Goal: Task Accomplishment & Management: Complete application form

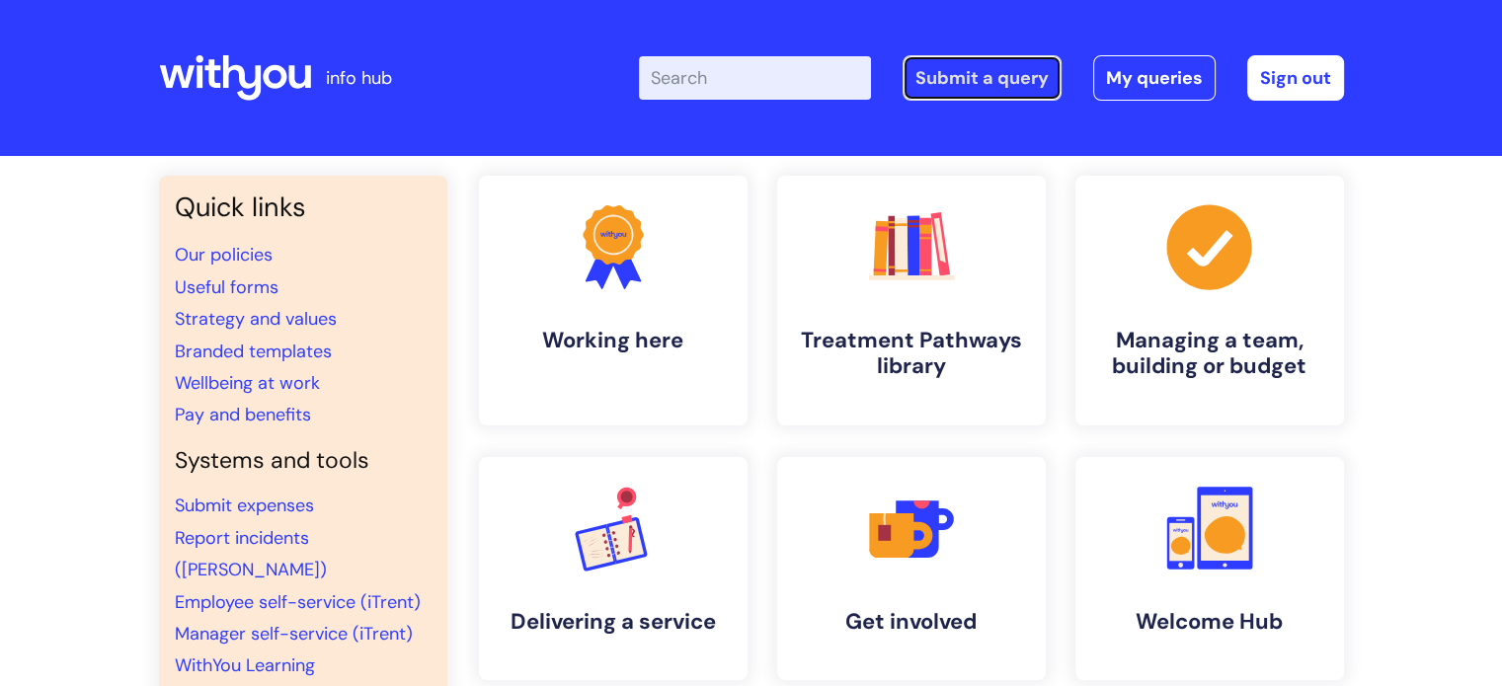
click at [987, 80] on link "Submit a query" at bounding box center [982, 77] width 159 height 45
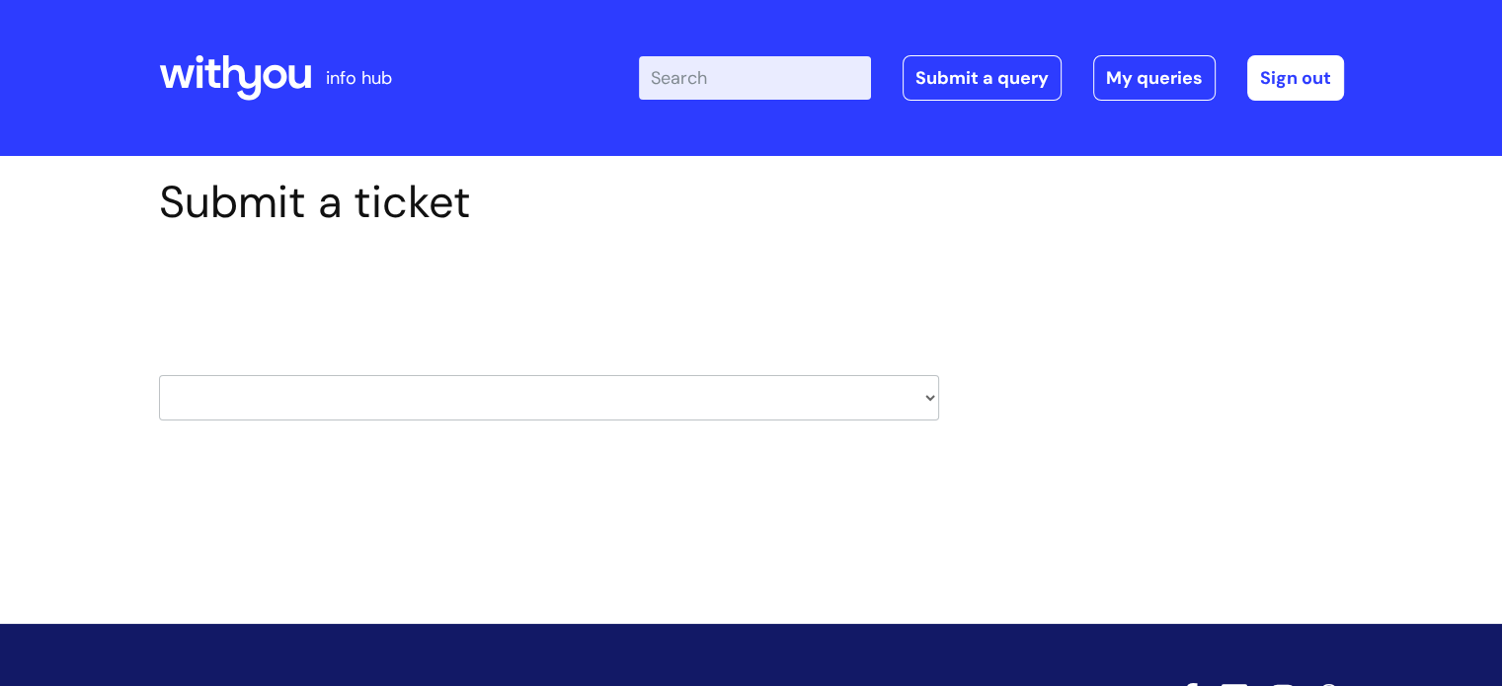
click at [589, 385] on select "HR / People IT and Support Clinical Drug Alerts Finance Accounts Data Support T…" at bounding box center [549, 397] width 780 height 45
select select "hr_/_people"
click at [159, 375] on select "HR / People IT and Support Clinical Drug Alerts Finance Accounts Data Support T…" at bounding box center [549, 397] width 780 height 45
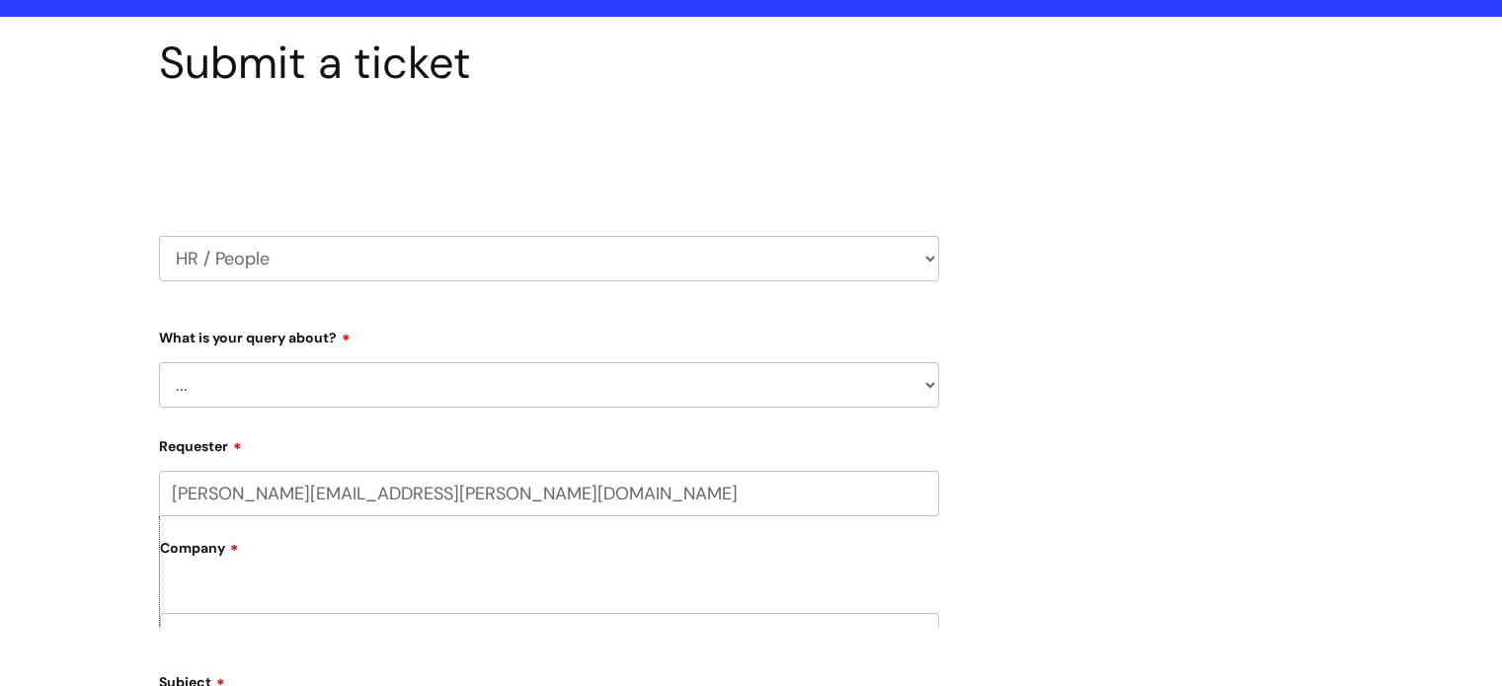
scroll to position [296, 0]
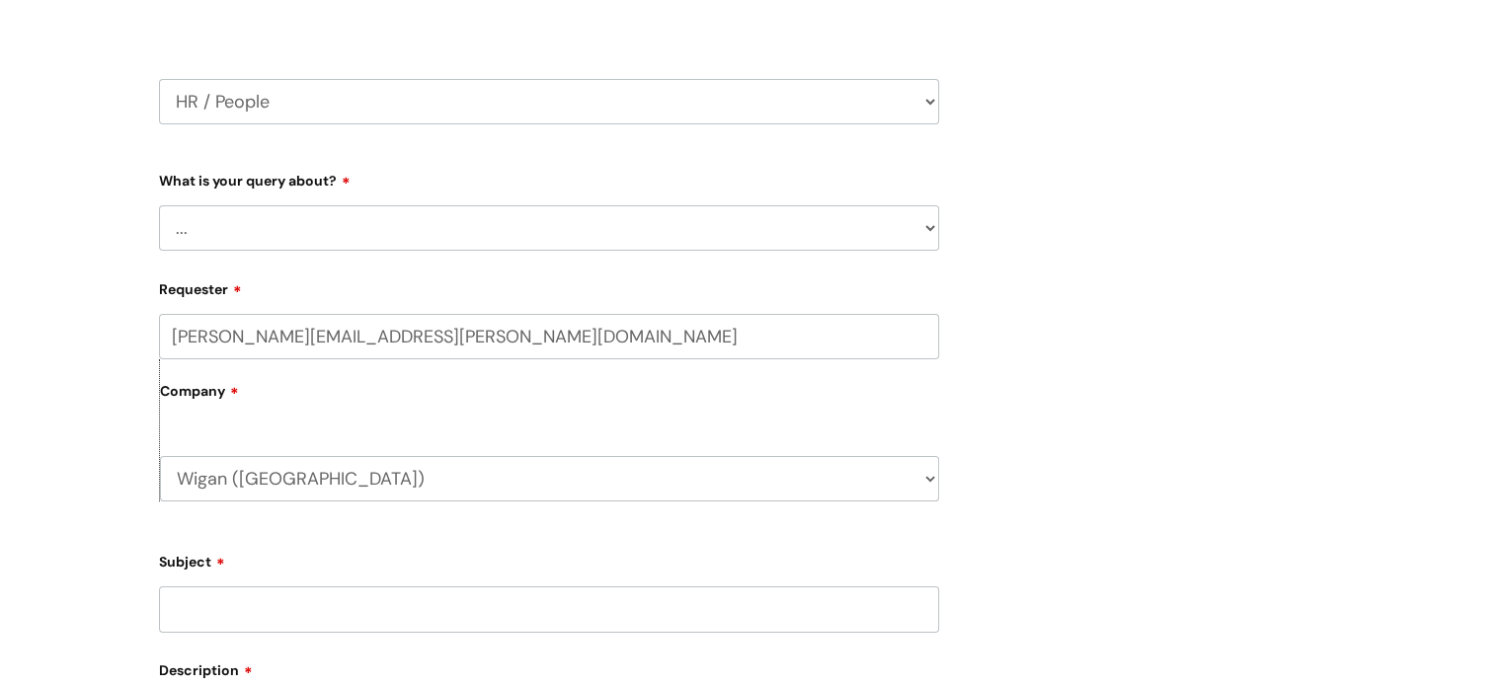
click at [454, 228] on select "... Absence Query Holiday Query Employee change request General HR Query iTrent…" at bounding box center [549, 227] width 780 height 45
select select "General HR Query"
click at [159, 205] on select "... Absence Query Holiday Query Employee change request General HR Query iTrent…" at bounding box center [549, 227] width 780 height 45
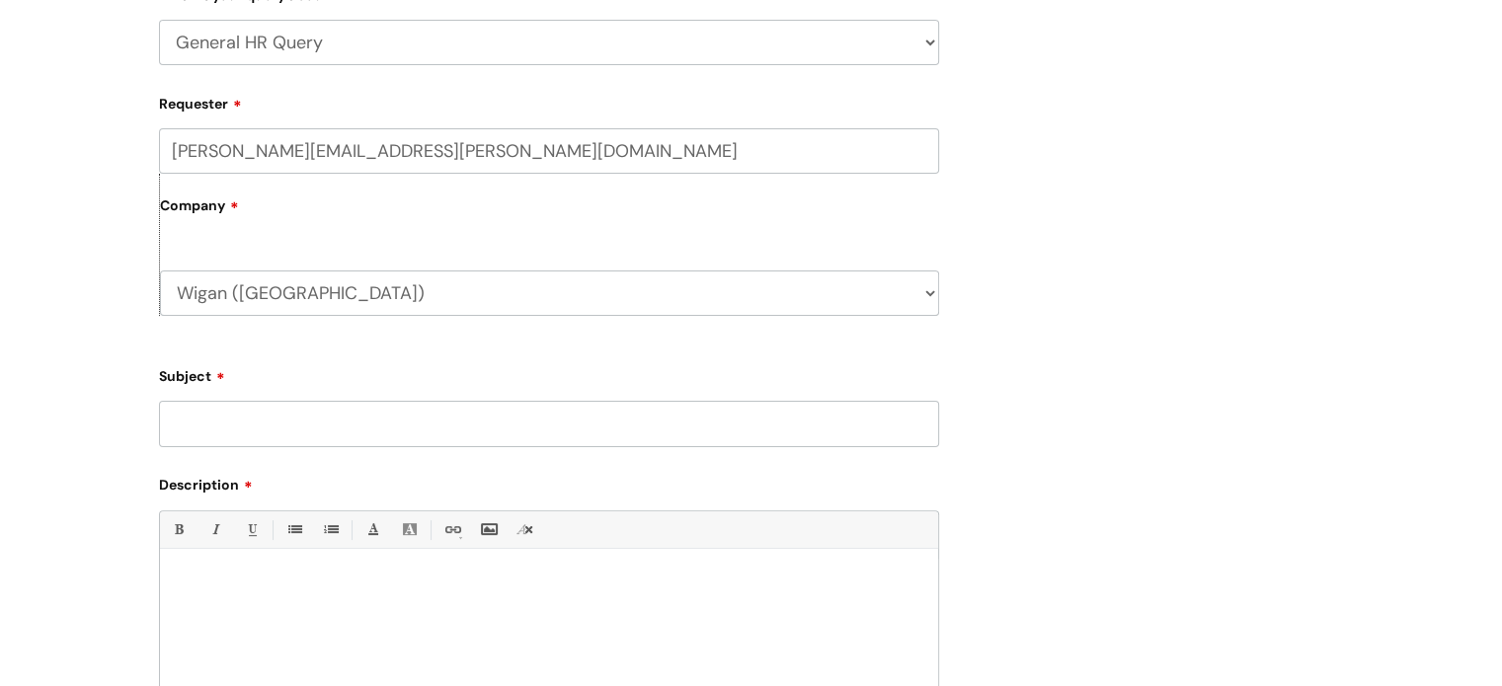
scroll to position [494, 0]
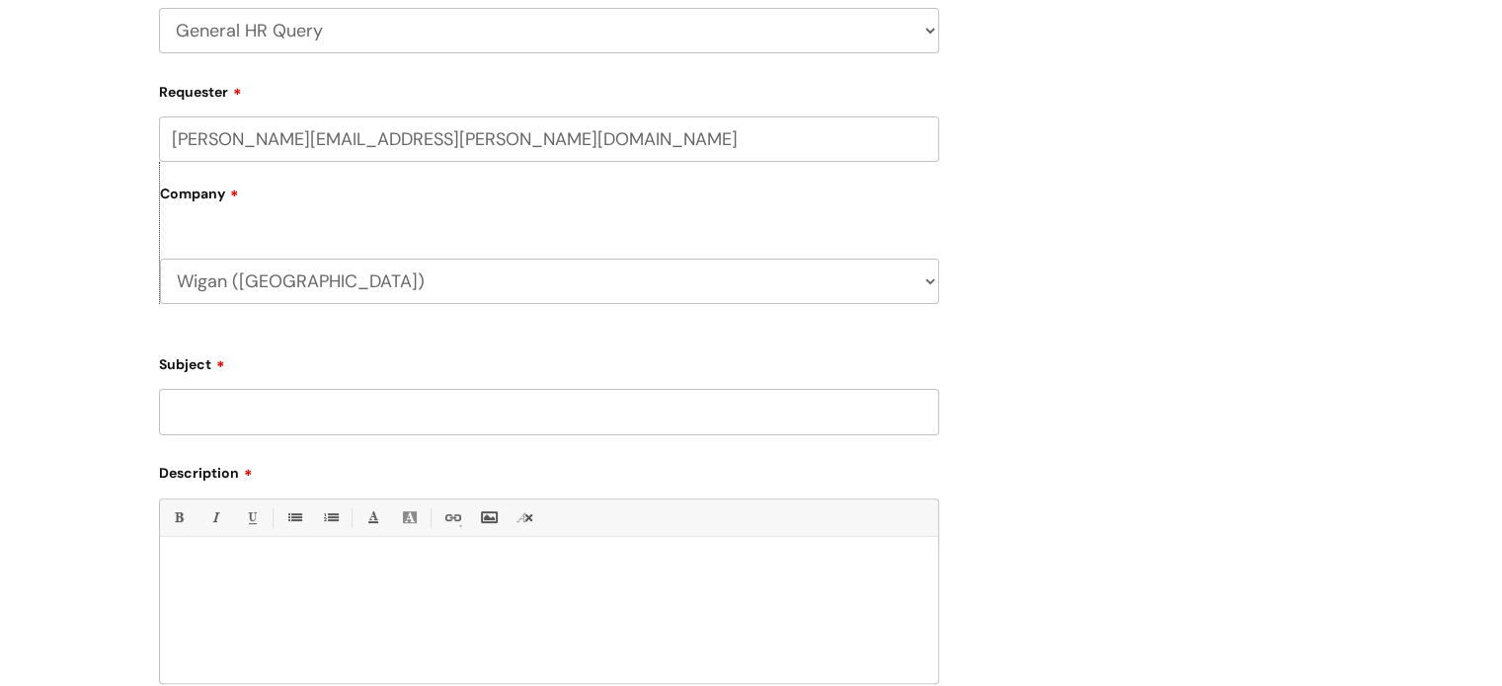
click at [250, 416] on input "Subject" at bounding box center [549, 411] width 780 height 45
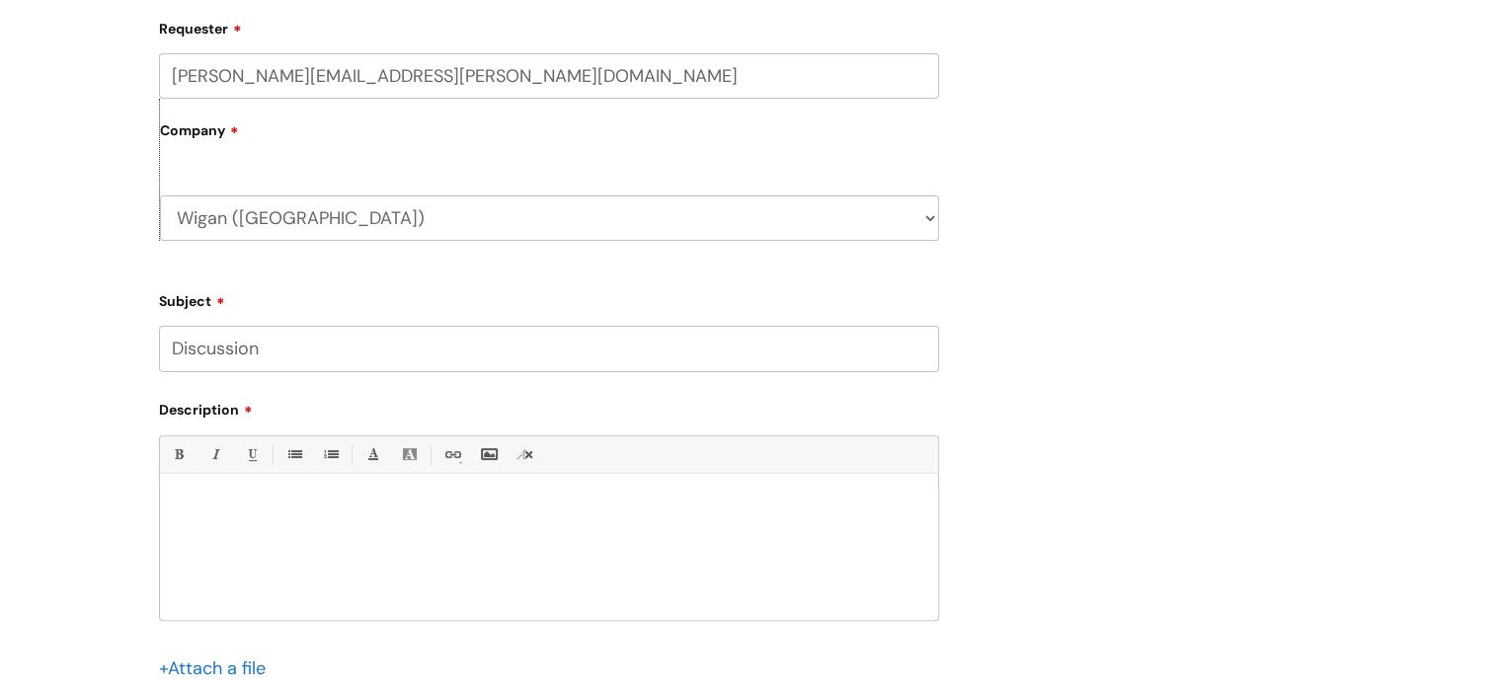
scroll to position [593, 0]
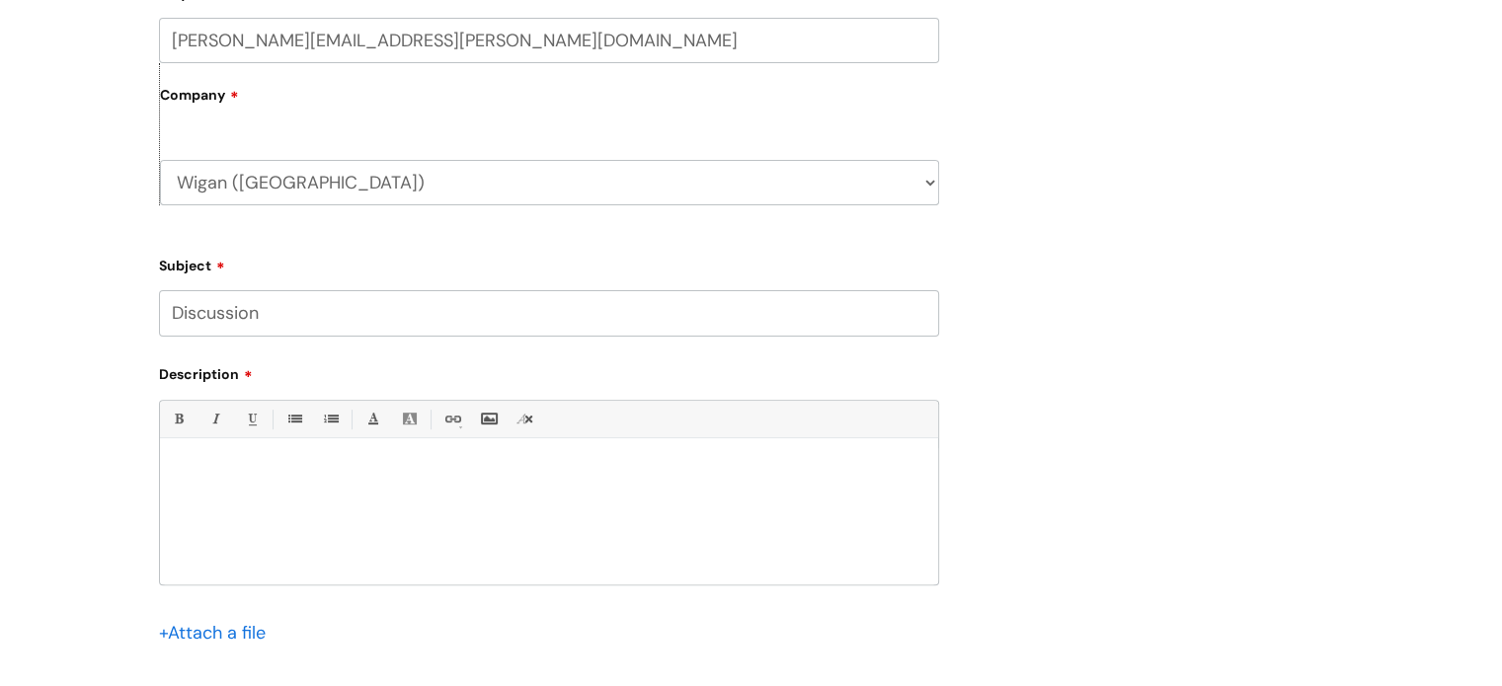
type input "Discussion"
click at [328, 513] on div at bounding box center [549, 516] width 778 height 136
